Goal: Information Seeking & Learning: Understand process/instructions

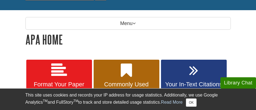
scroll to position [67, 0]
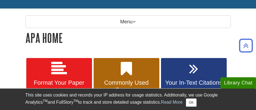
click at [195, 107] on div "This site uses cookies and records your IP address for usage statistics. Additi…" at bounding box center [127, 98] width 205 height 21
click at [195, 102] on button "OK" at bounding box center [191, 102] width 11 height 8
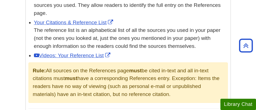
scroll to position [375, 0]
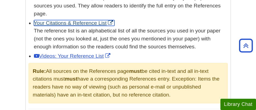
click at [91, 25] on link "Your Citations & Reference List" at bounding box center [74, 23] width 81 height 6
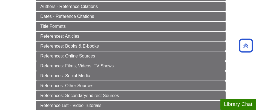
scroll to position [163, 0]
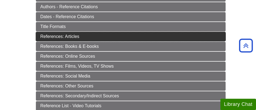
click at [81, 36] on link "References: Articles" at bounding box center [131, 36] width 190 height 9
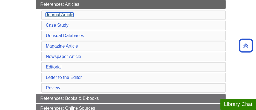
click at [72, 15] on link "Journal Article" at bounding box center [60, 14] width 28 height 5
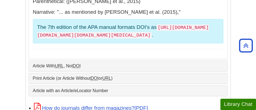
scroll to position [597, 0]
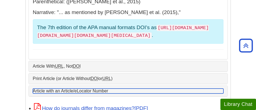
click at [127, 88] on link "Article with an Article/eLocator Number" at bounding box center [128, 90] width 191 height 5
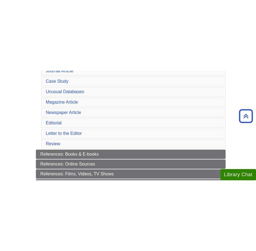
scroll to position [180, 0]
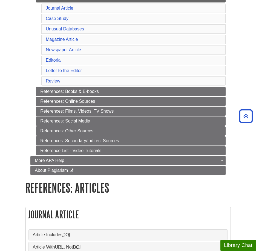
click at [25, 52] on div "Menu APA Home Format Your Paper Commonly Used Sources Your Citations & Referenc…" at bounding box center [128, 41] width 214 height 279
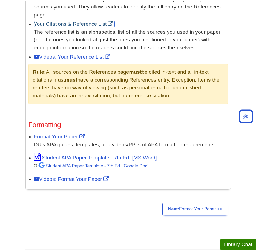
scroll to position [378, 0]
